Goal: Information Seeking & Learning: Learn about a topic

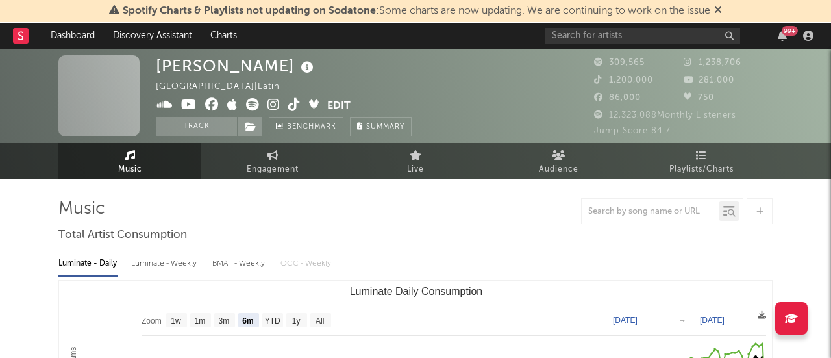
select select "6m"
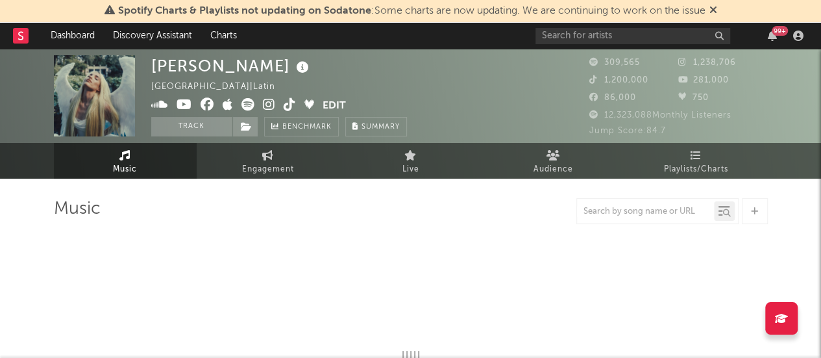
select select "6m"
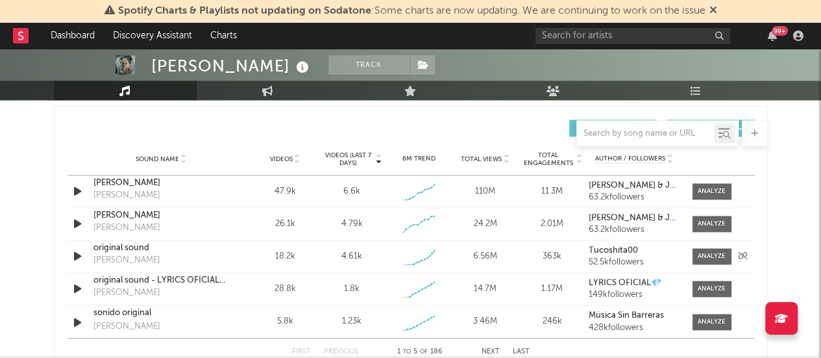
scroll to position [907, 0]
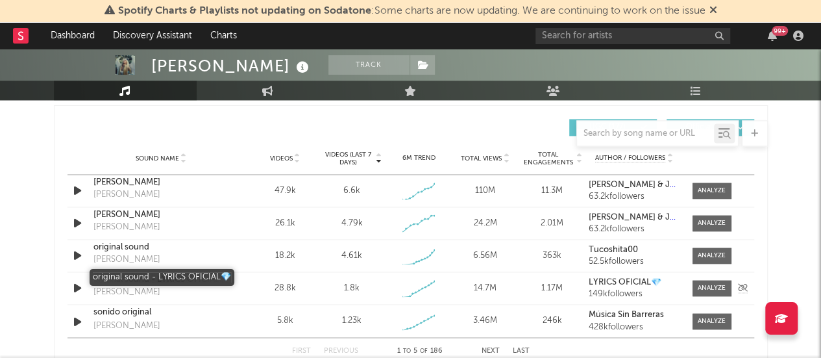
click at [121, 278] on div "original sound - LYRICS OFICIAL💎" at bounding box center [161, 279] width 136 height 13
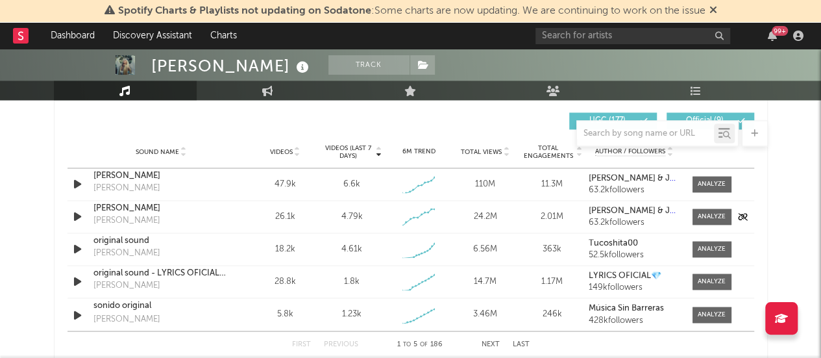
scroll to position [911, 0]
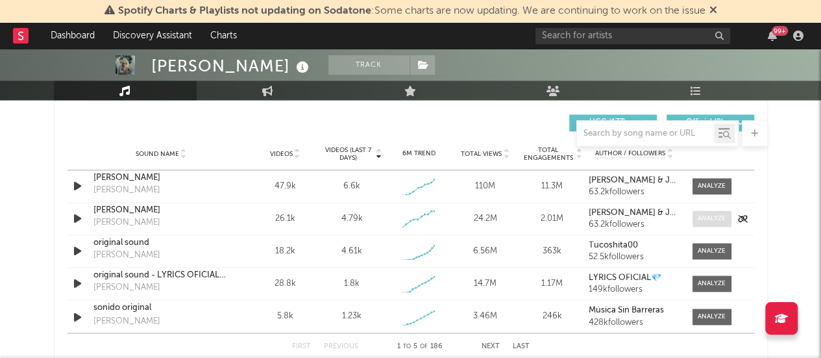
click at [709, 219] on div at bounding box center [712, 219] width 28 height 10
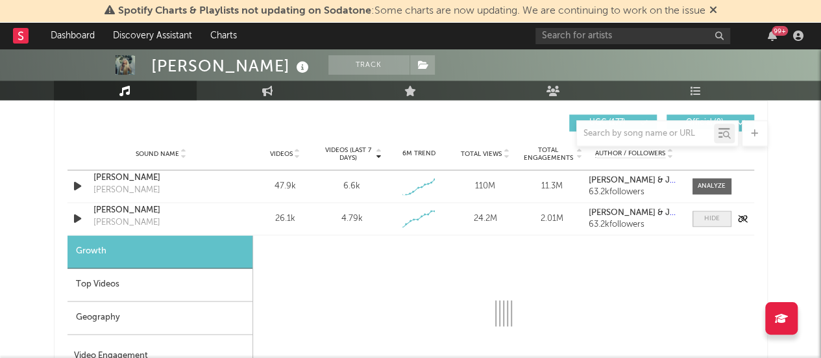
select select "1w"
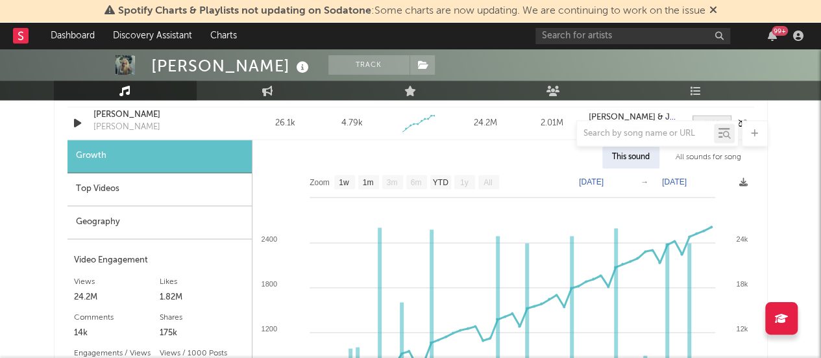
scroll to position [1006, 0]
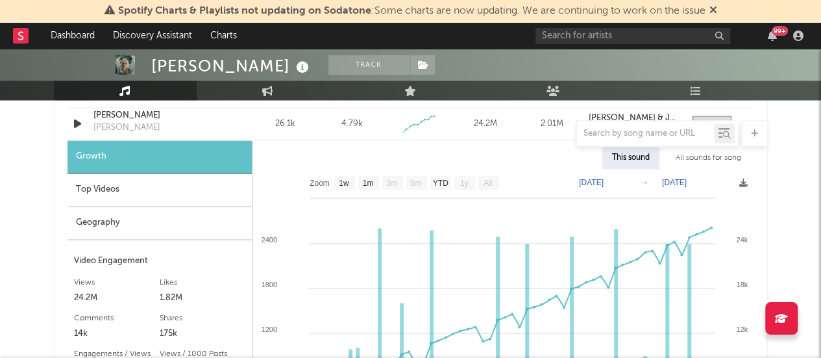
click at [182, 182] on div "Top Videos" at bounding box center [159, 189] width 184 height 33
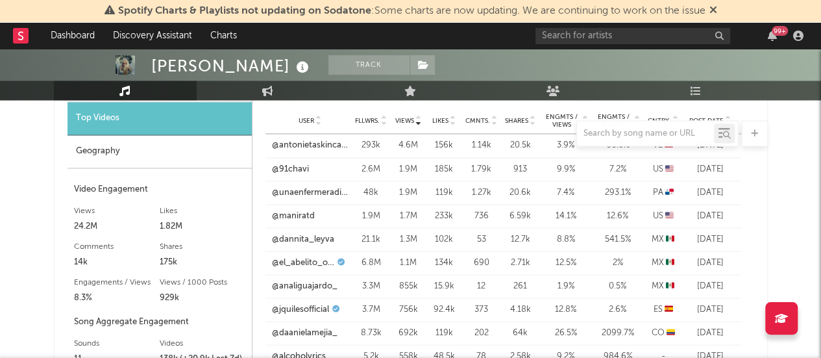
scroll to position [1077, 0]
click at [278, 237] on link "@dannita_leyva" at bounding box center [303, 239] width 62 height 13
click at [302, 282] on link "@analiguajardo_" at bounding box center [305, 286] width 66 height 13
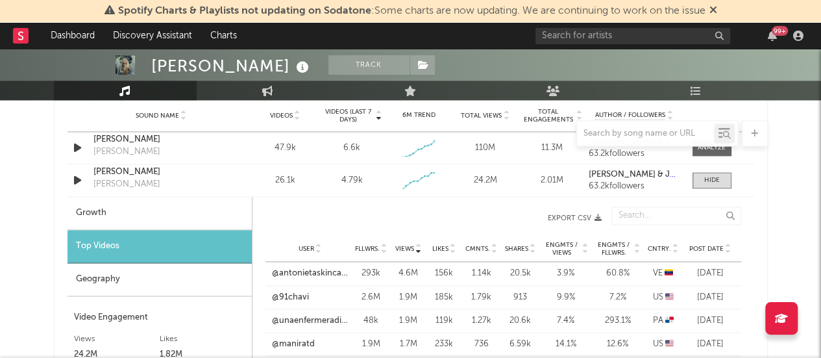
scroll to position [950, 0]
click at [144, 242] on div "Top Videos" at bounding box center [159, 245] width 184 height 33
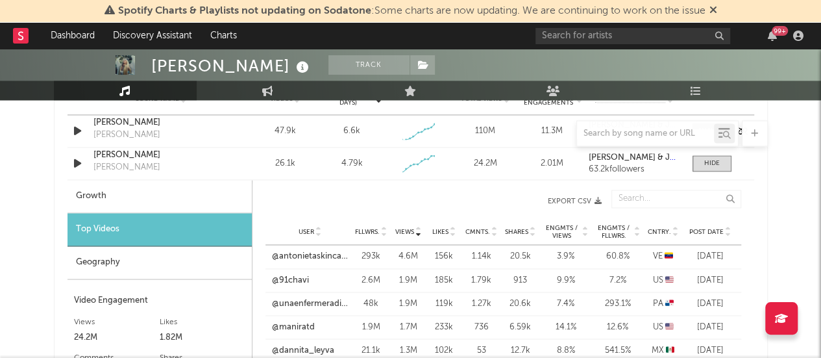
scroll to position [968, 0]
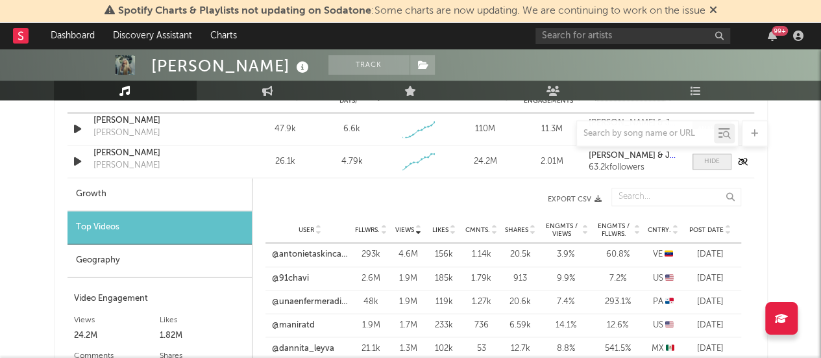
click at [714, 165] on div at bounding box center [712, 161] width 16 height 10
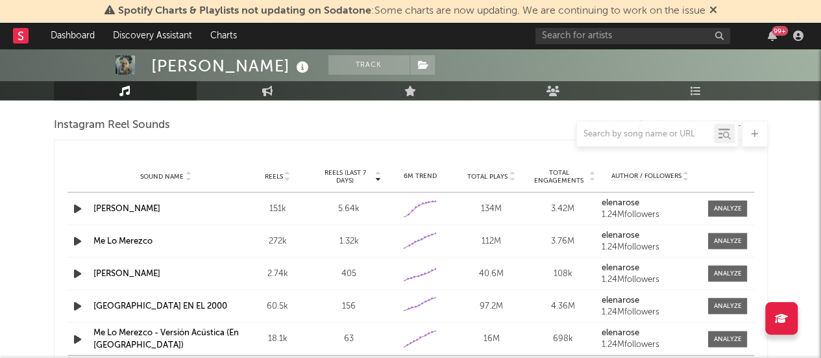
scroll to position [1187, 0]
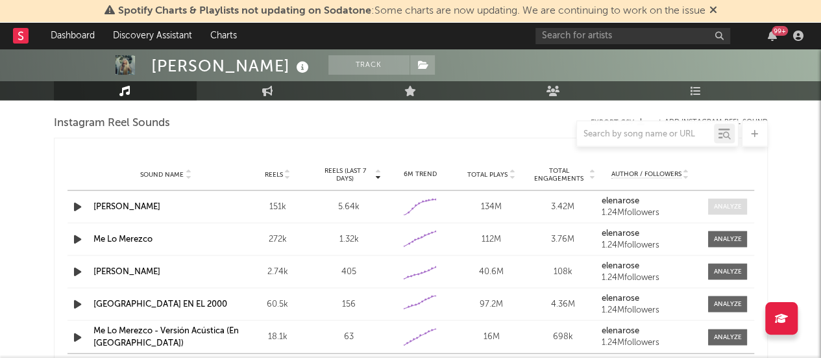
click at [736, 201] on div at bounding box center [728, 206] width 28 height 10
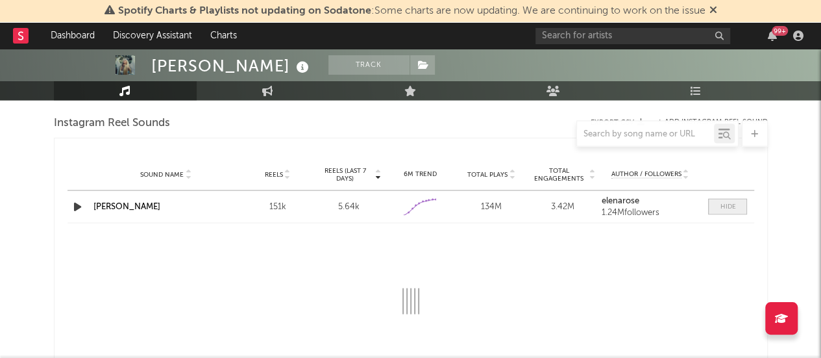
select select "1w"
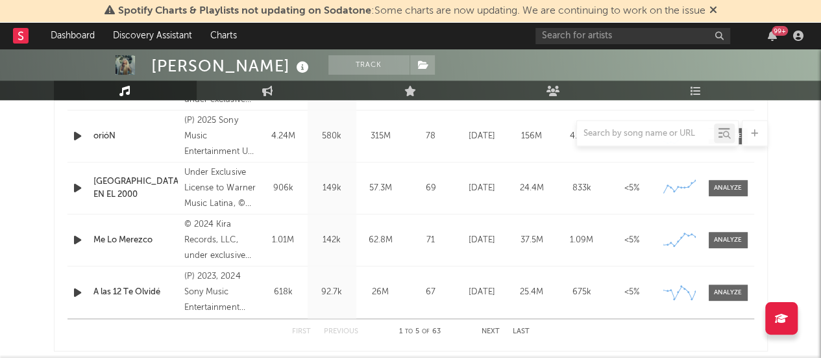
scroll to position [397, 0]
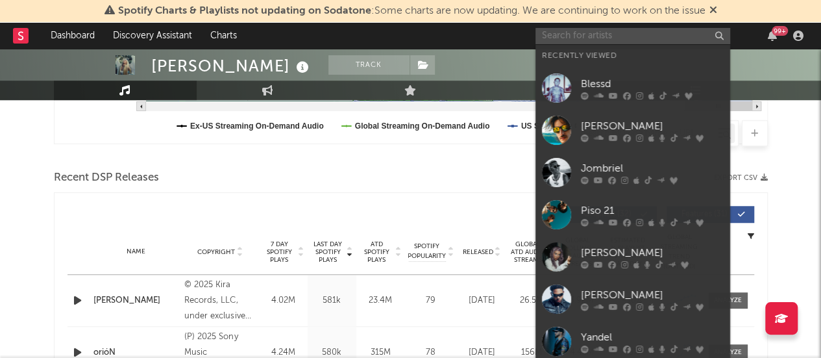
click at [642, 38] on input "text" at bounding box center [632, 36] width 195 height 16
